Goal: Information Seeking & Learning: Learn about a topic

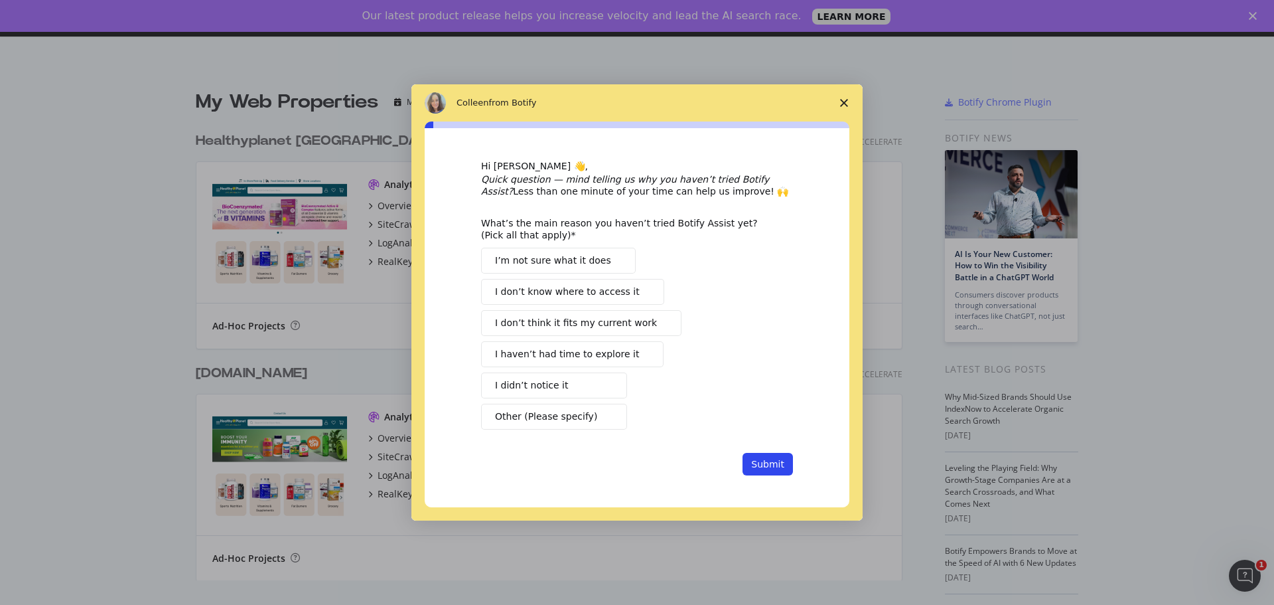
click at [849, 102] on span "Close survey" at bounding box center [844, 102] width 37 height 37
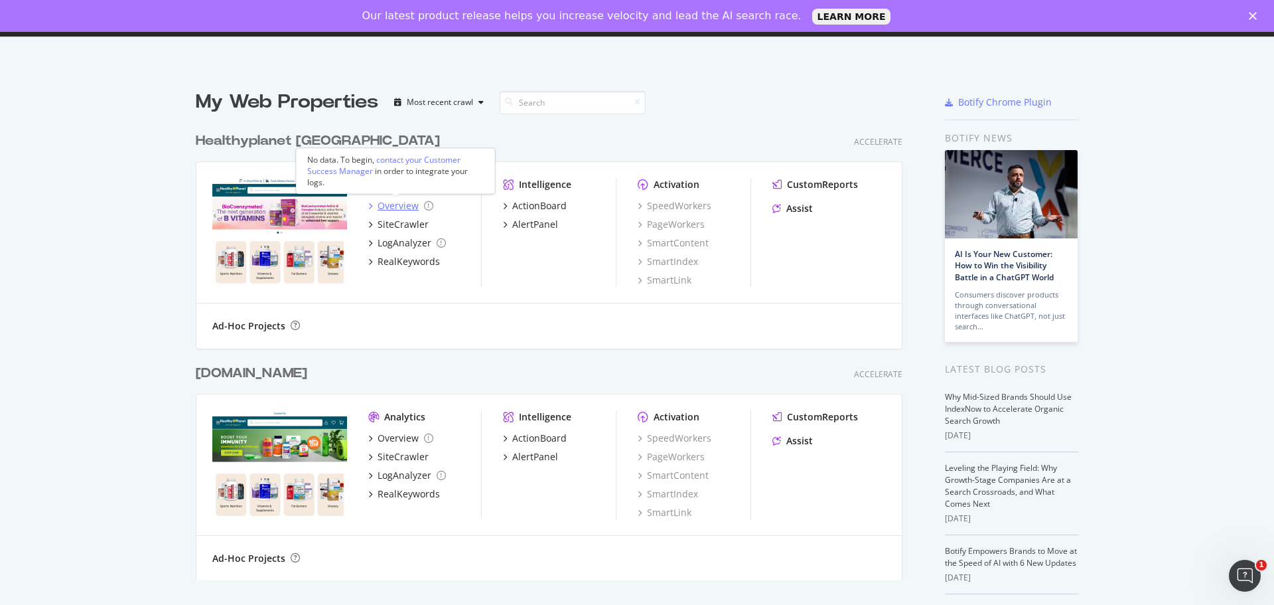
click at [368, 207] on icon "grid" at bounding box center [370, 205] width 4 height 7
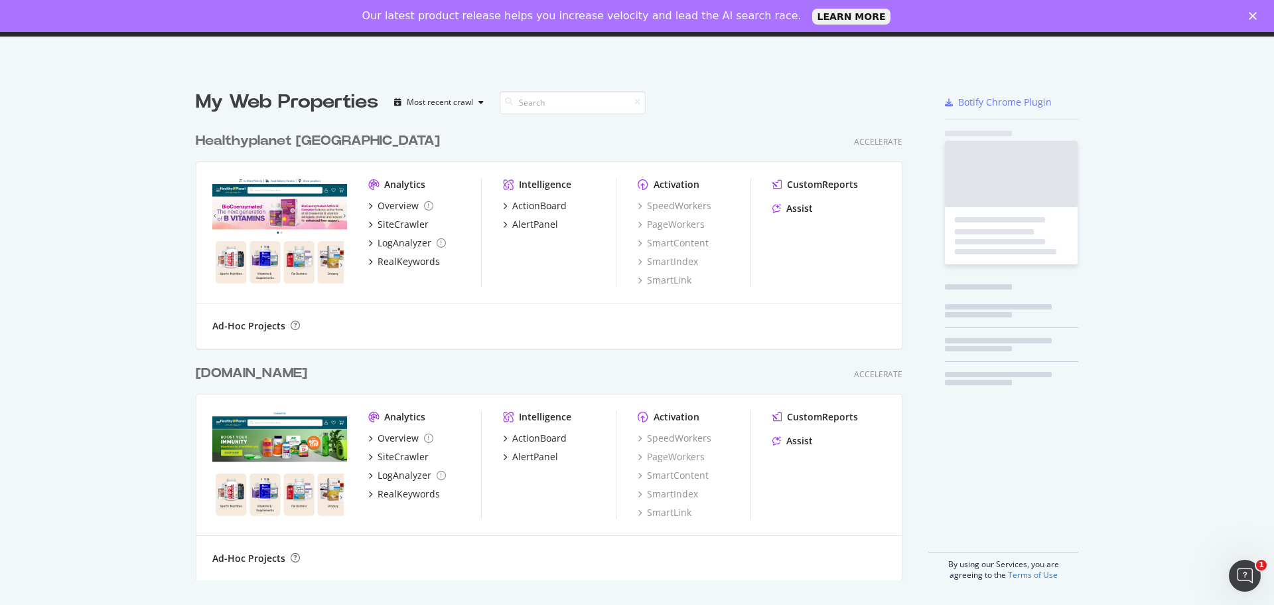
scroll to position [595, 1254]
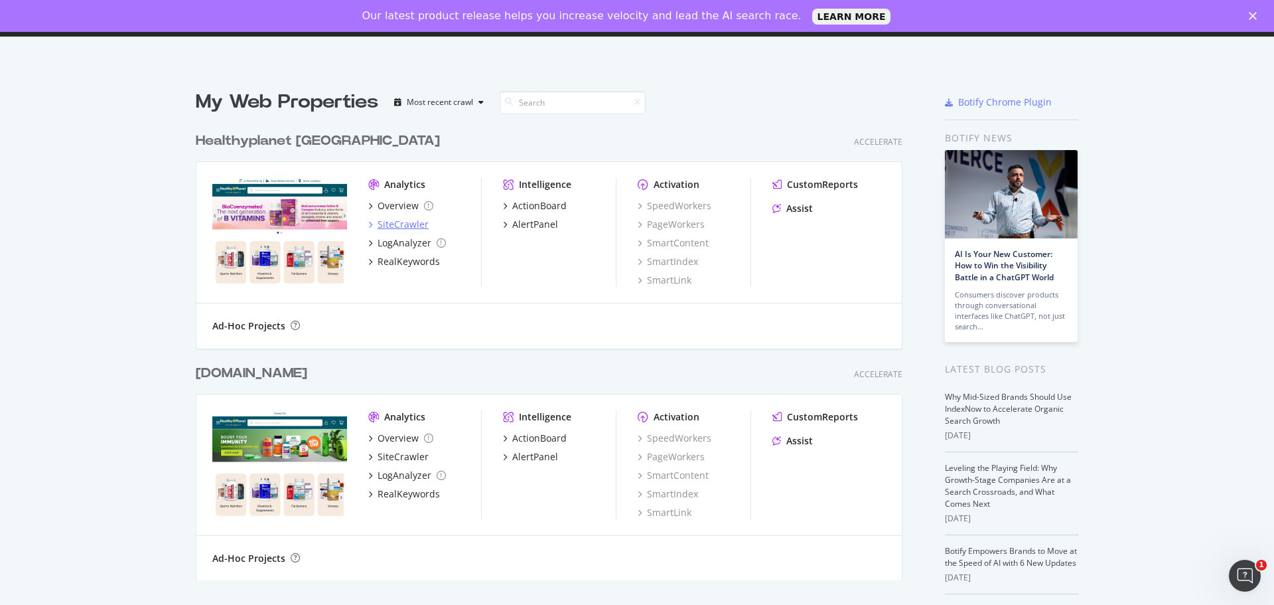
click at [381, 223] on div "SiteCrawler" at bounding box center [403, 224] width 51 height 13
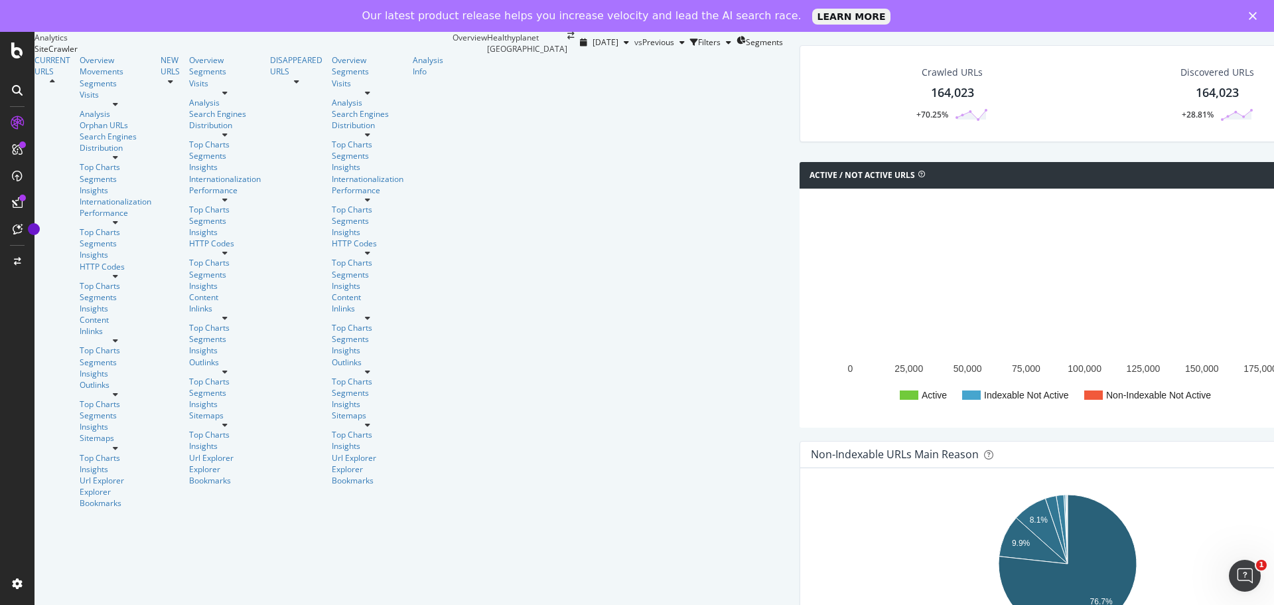
scroll to position [265, 0]
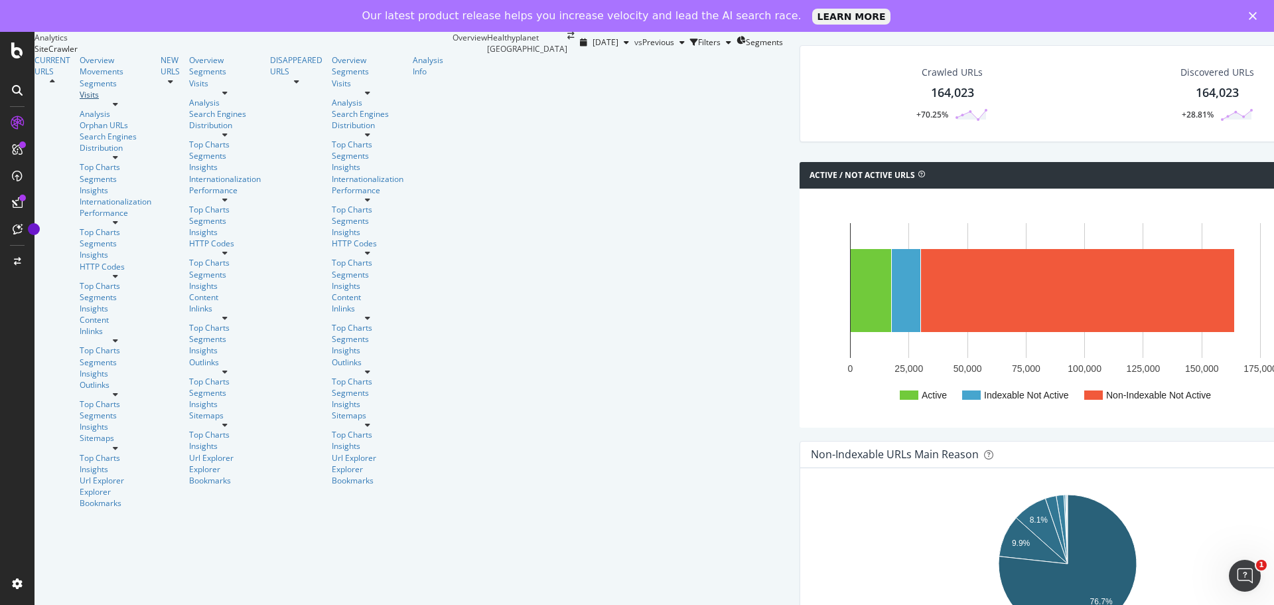
click at [84, 100] on link "Visits" at bounding box center [116, 94] width 72 height 11
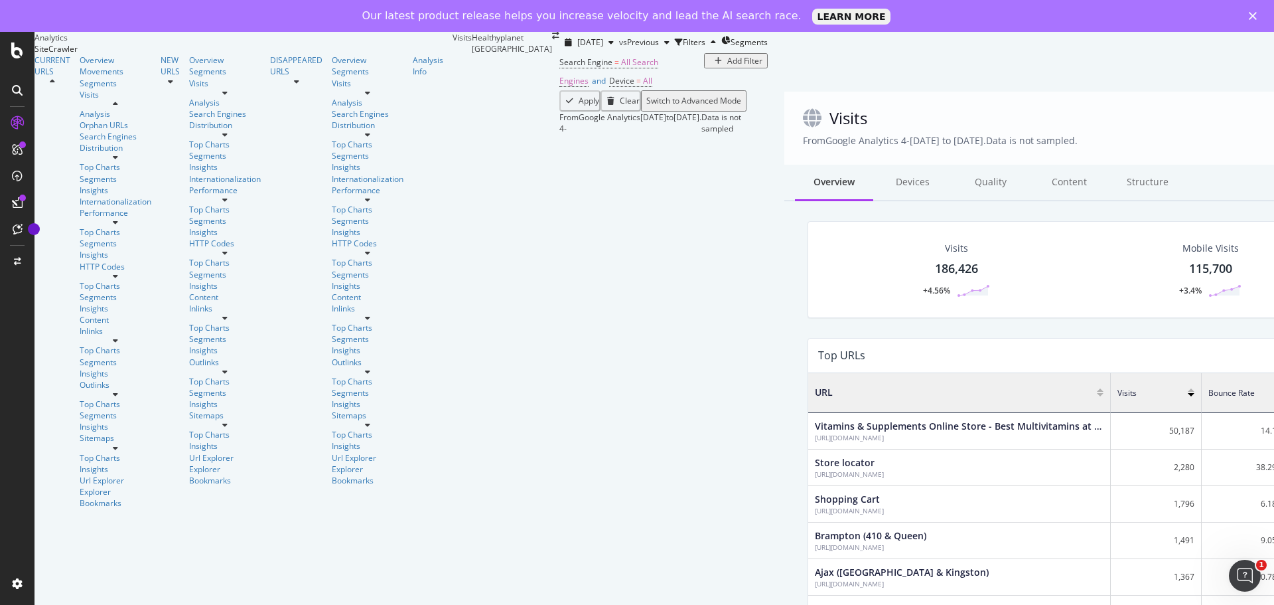
scroll to position [1501, 0]
click at [413, 77] on div "Analysis Info" at bounding box center [428, 65] width 31 height 23
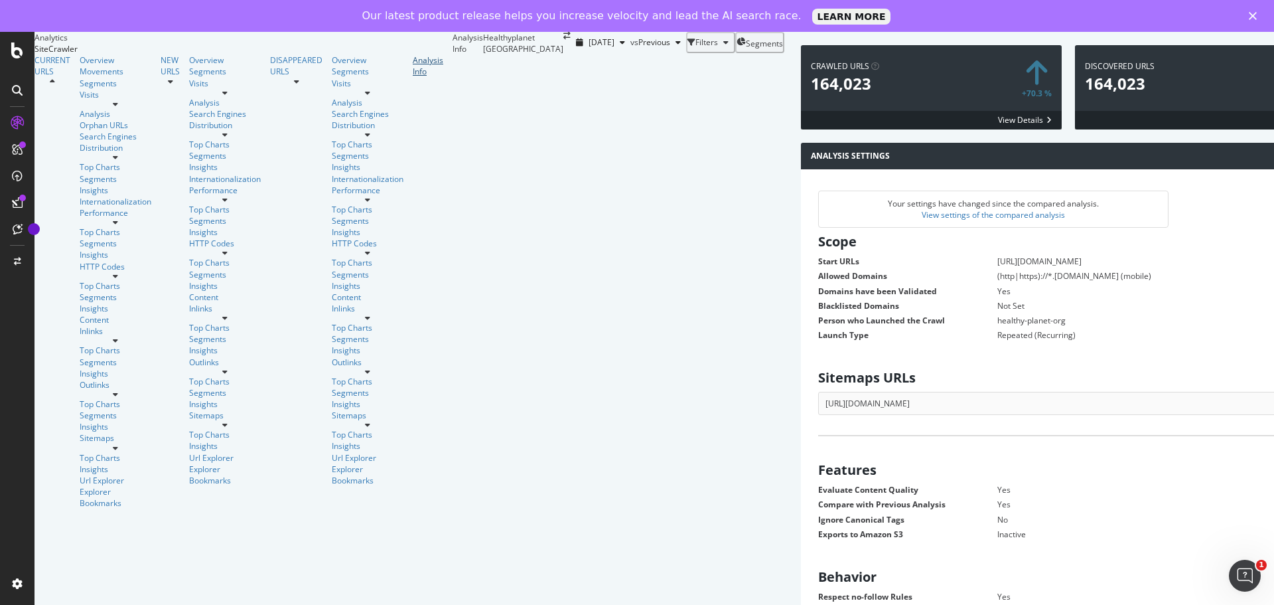
scroll to position [863, 0]
